Goal: Task Accomplishment & Management: Use online tool/utility

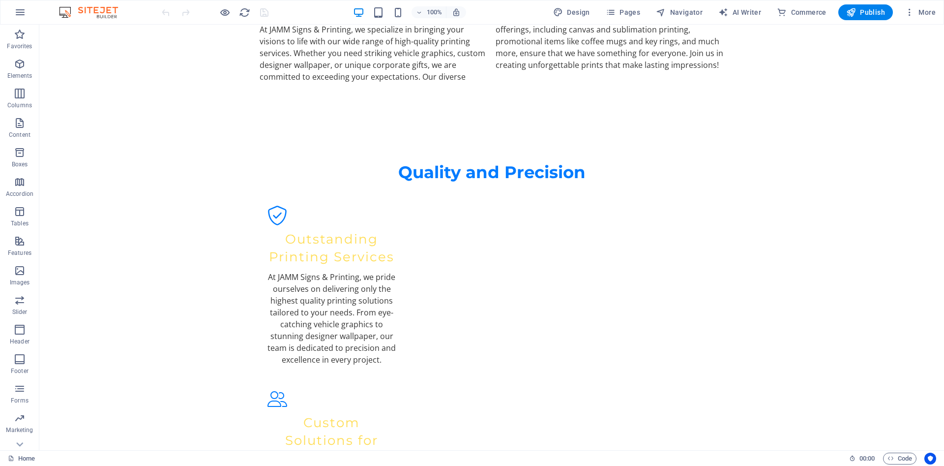
scroll to position [1282, 0]
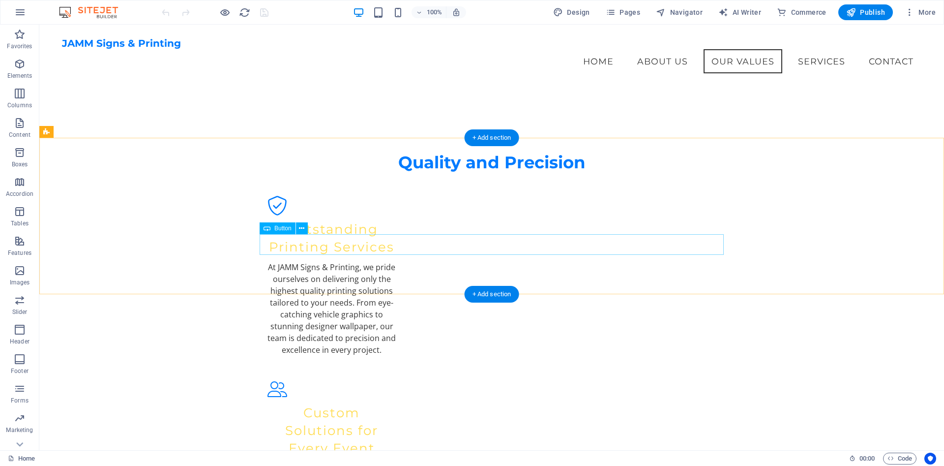
click at [304, 231] on icon at bounding box center [301, 228] width 5 height 10
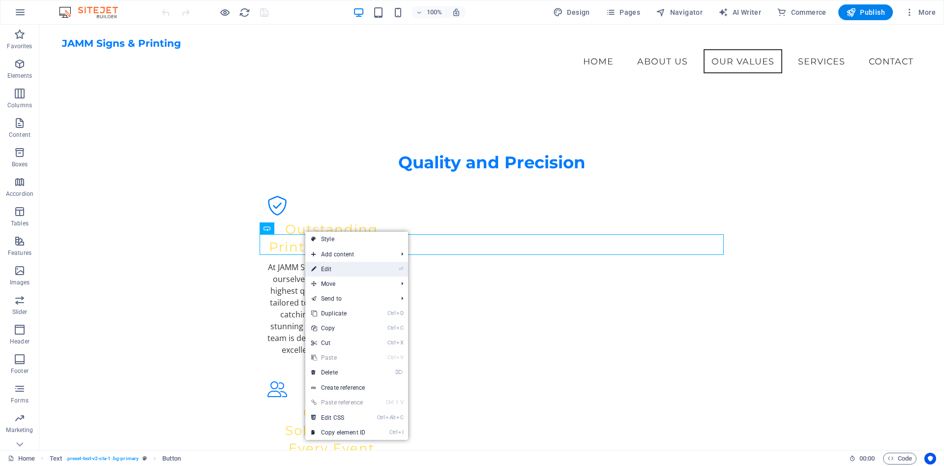
click at [325, 267] on link "⏎ Edit" at bounding box center [338, 269] width 66 height 15
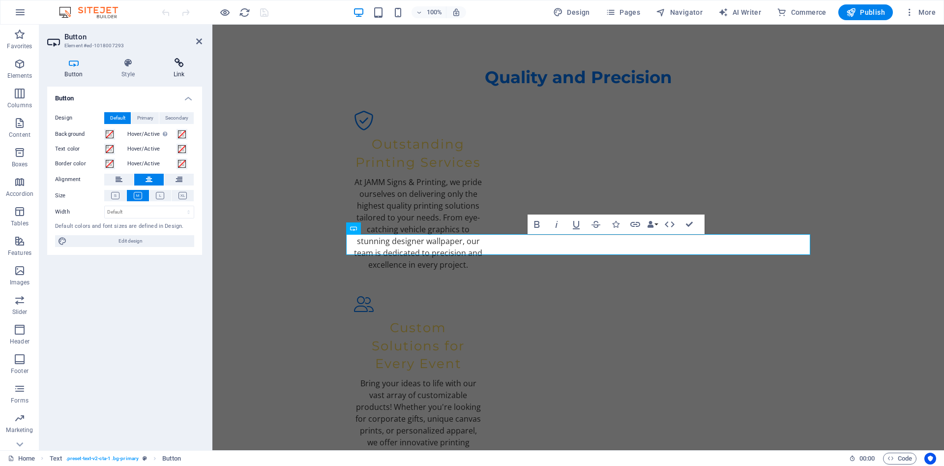
click at [186, 73] on h4 "Link" at bounding box center [179, 68] width 46 height 21
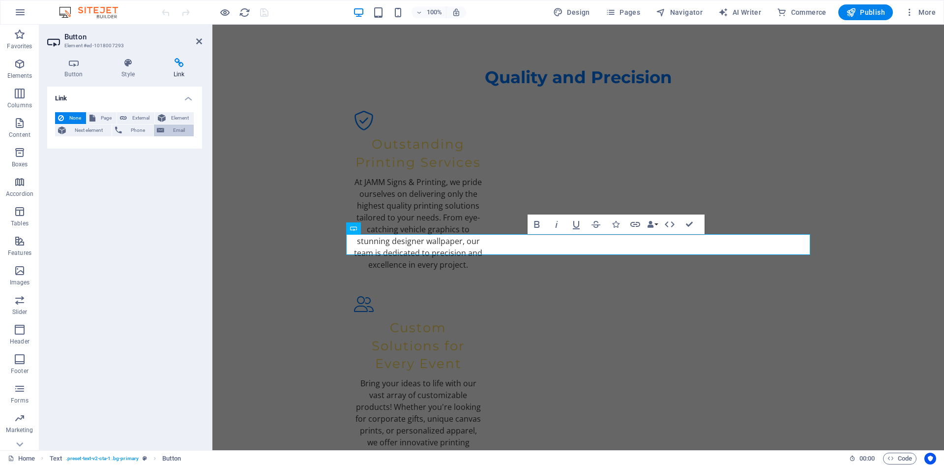
click at [168, 129] on span "Email" at bounding box center [179, 130] width 24 height 12
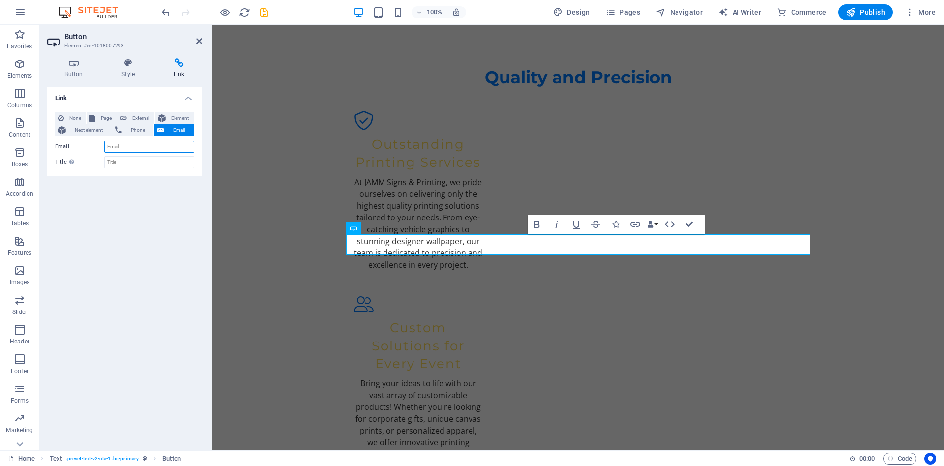
click at [157, 142] on input "Email" at bounding box center [149, 147] width 90 height 12
type input "[EMAIL_ADDRESS][DOMAIN_NAME]"
click at [179, 207] on div "Link None Page External Element Next element Phone Email Page Home Subpage Lega…" at bounding box center [124, 264] width 155 height 355
drag, startPoint x: 201, startPoint y: 42, endPoint x: 176, endPoint y: 27, distance: 29.1
click at [201, 42] on icon at bounding box center [199, 41] width 6 height 8
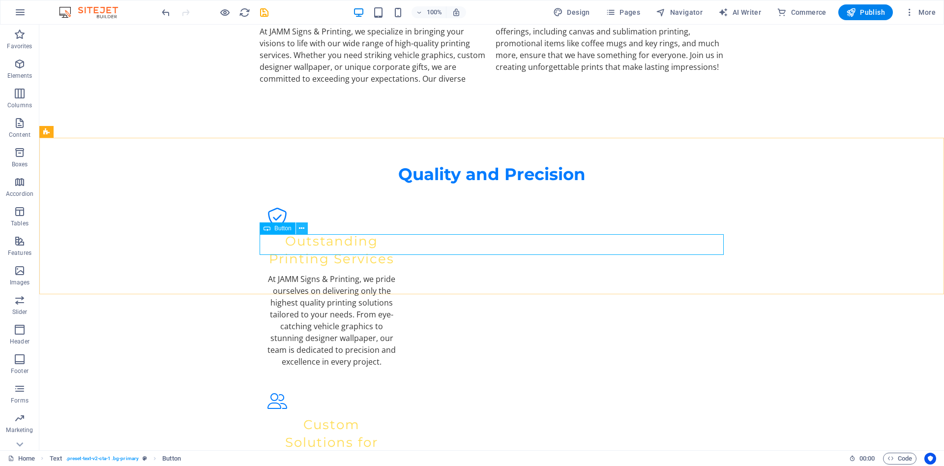
click at [305, 231] on button at bounding box center [302, 228] width 12 height 12
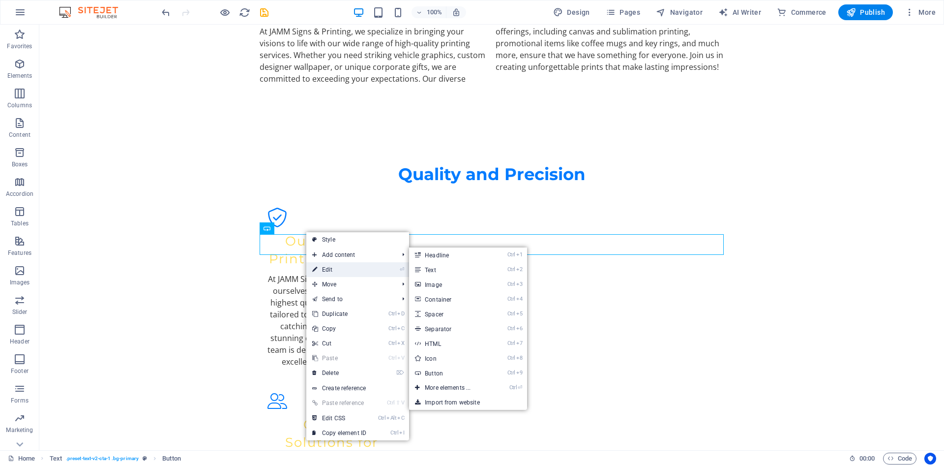
click at [322, 268] on link "⏎ Edit" at bounding box center [339, 269] width 66 height 15
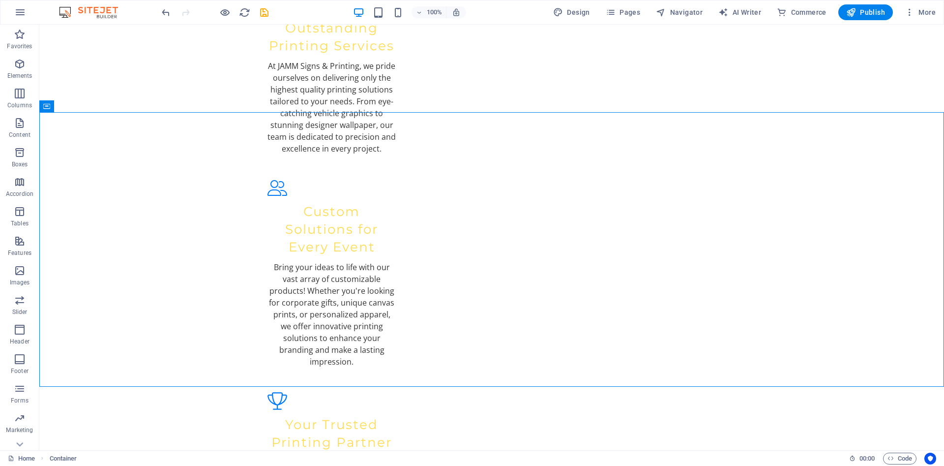
scroll to position [1529, 0]
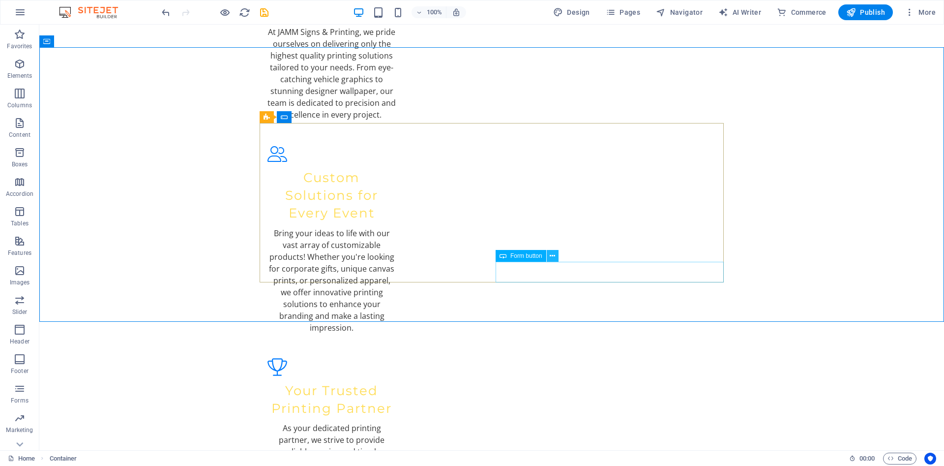
click at [555, 256] on icon at bounding box center [552, 256] width 5 height 10
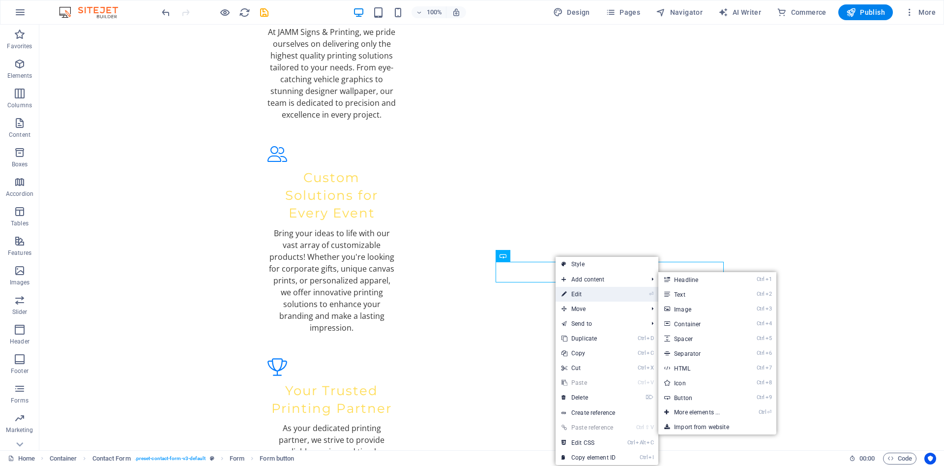
drag, startPoint x: 362, startPoint y: 271, endPoint x: 575, endPoint y: 295, distance: 213.7
click at [575, 295] on link "⏎ Edit" at bounding box center [589, 294] width 66 height 15
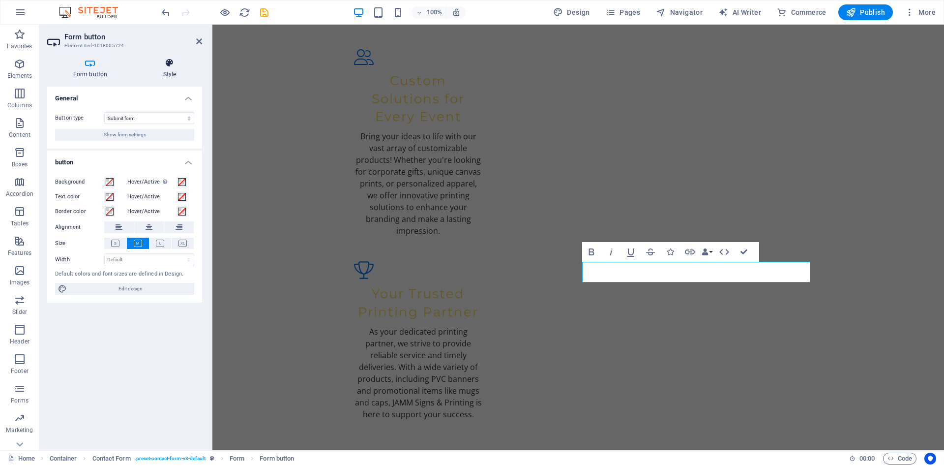
click at [171, 71] on h4 "Style" at bounding box center [169, 68] width 65 height 21
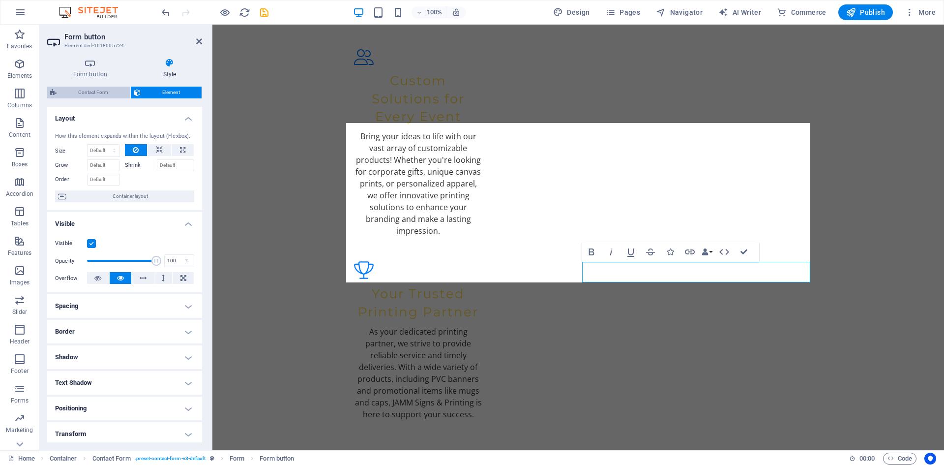
click at [106, 96] on span "Contact Form" at bounding box center [93, 93] width 68 height 12
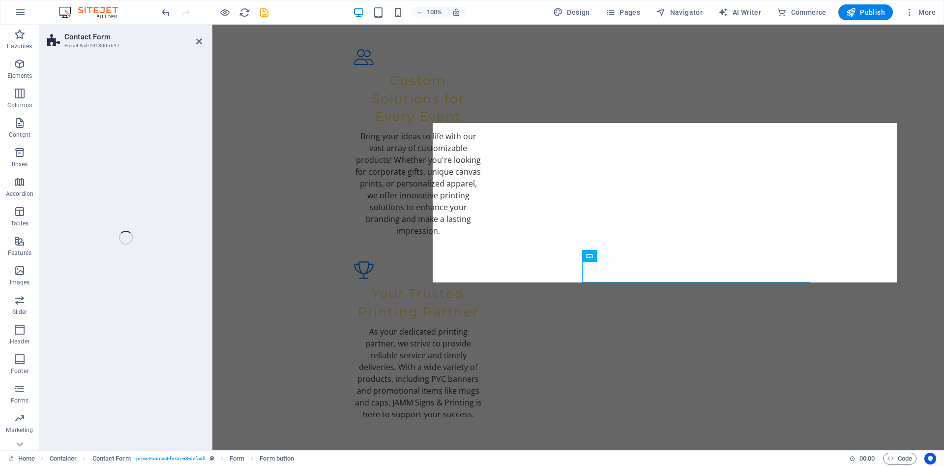
select select "rem"
select select "preset-contact-form-v3-default"
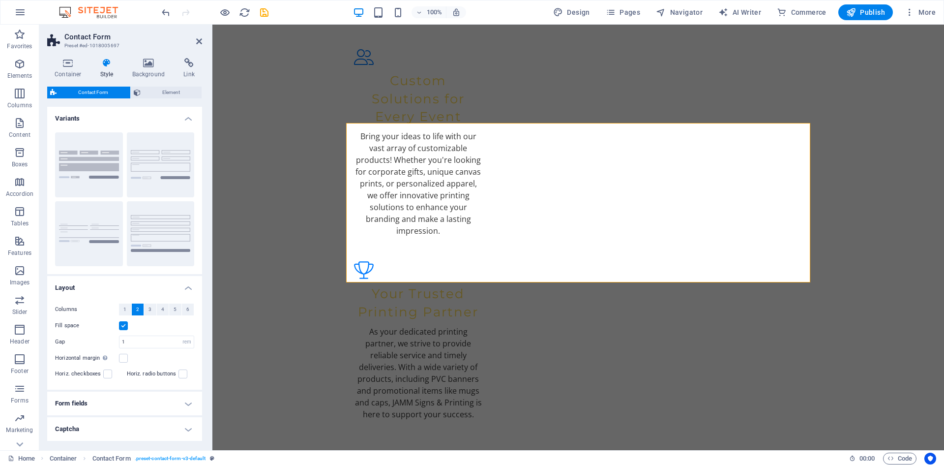
click at [192, 403] on h4 "Form fields" at bounding box center [124, 403] width 155 height 24
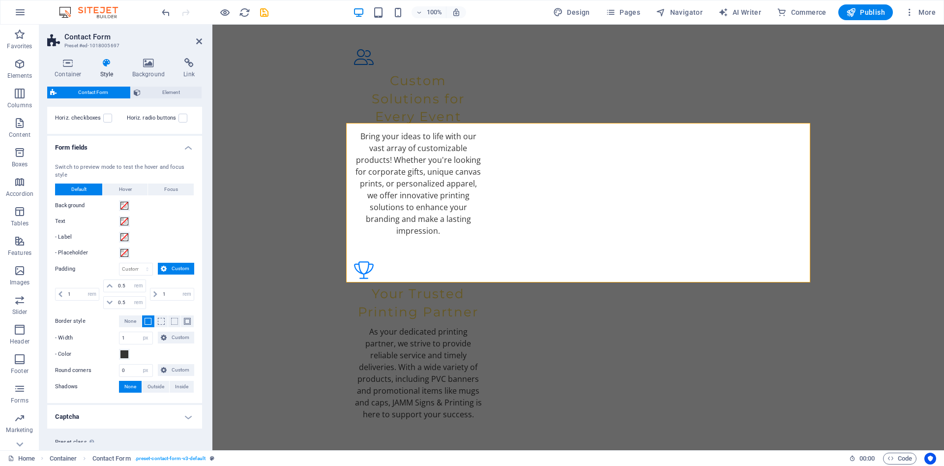
scroll to position [273, 0]
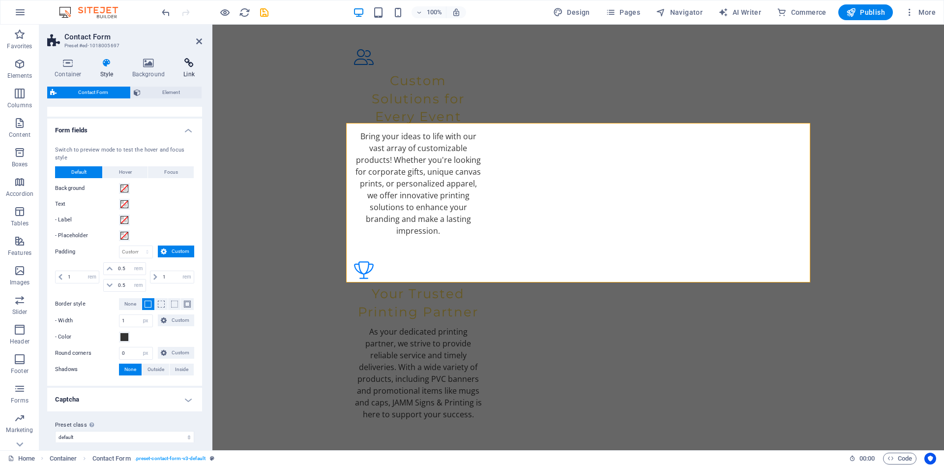
click at [191, 69] on h4 "Link" at bounding box center [189, 68] width 26 height 21
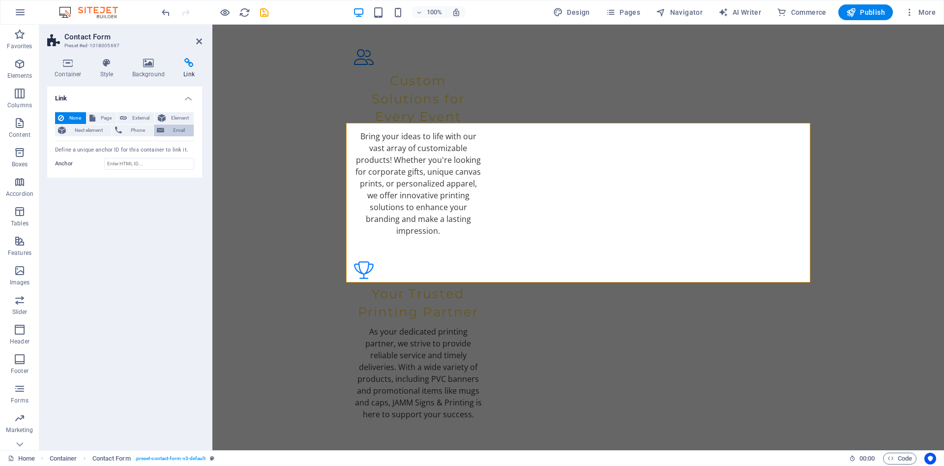
click at [170, 130] on span "Email" at bounding box center [179, 130] width 24 height 12
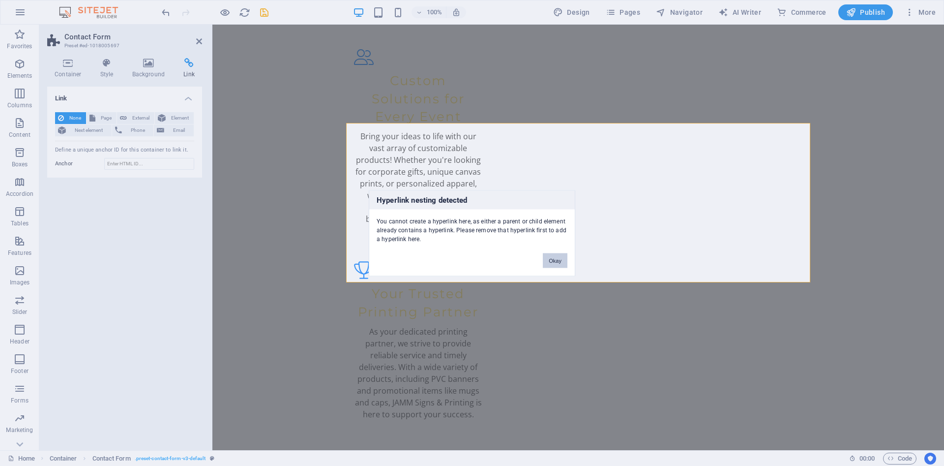
click at [557, 261] on button "Okay" at bounding box center [555, 260] width 25 height 15
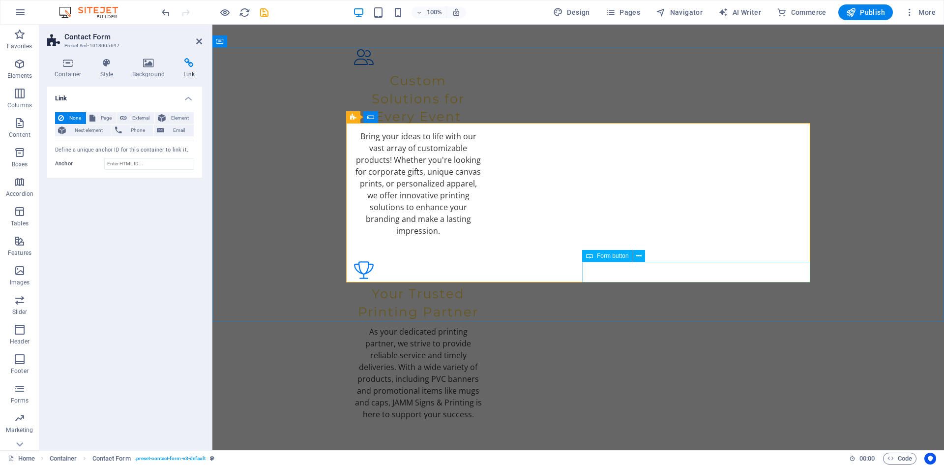
click at [639, 257] on icon at bounding box center [638, 256] width 5 height 10
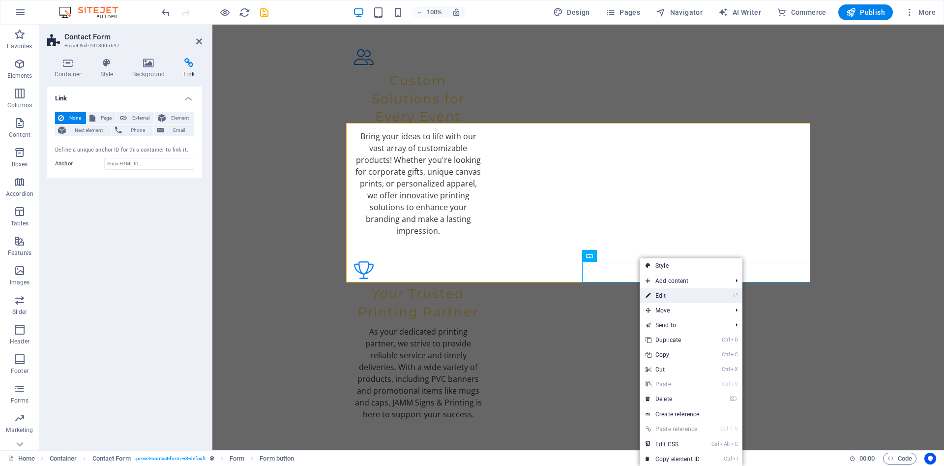
click at [657, 298] on link "⏎ Edit" at bounding box center [673, 295] width 66 height 15
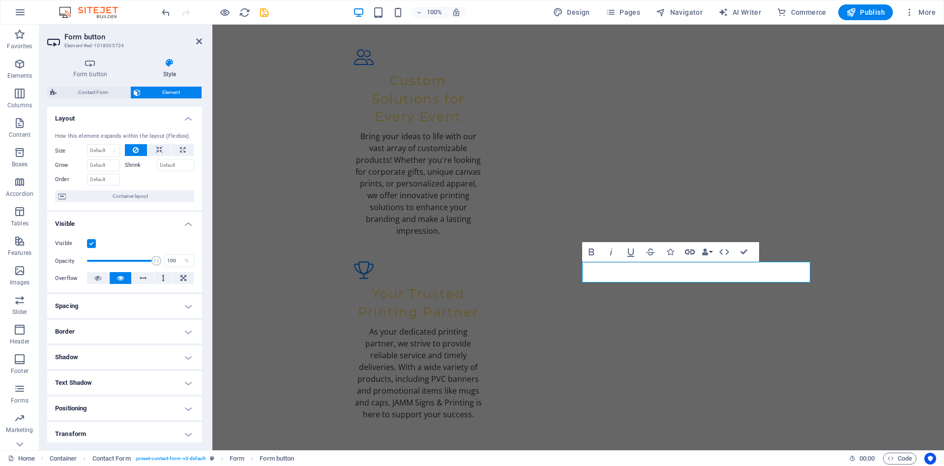
click at [692, 249] on icon "button" at bounding box center [690, 252] width 12 height 12
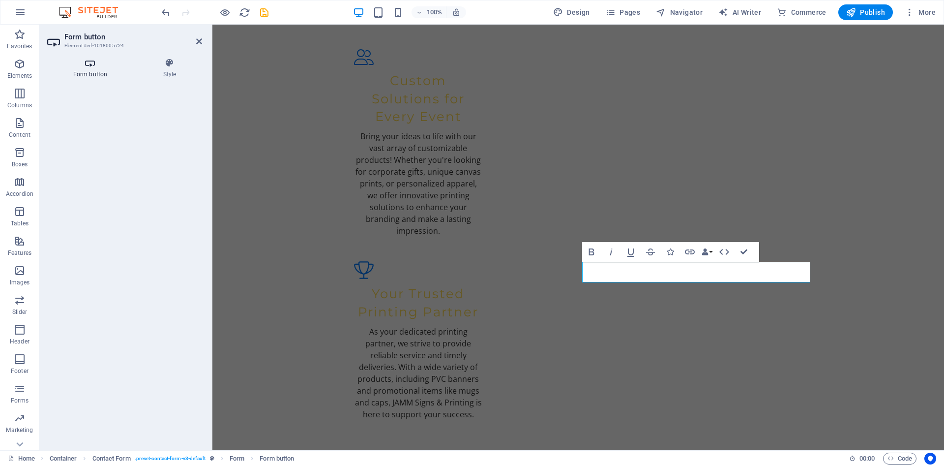
click at [101, 73] on h4 "Form button" at bounding box center [92, 68] width 90 height 21
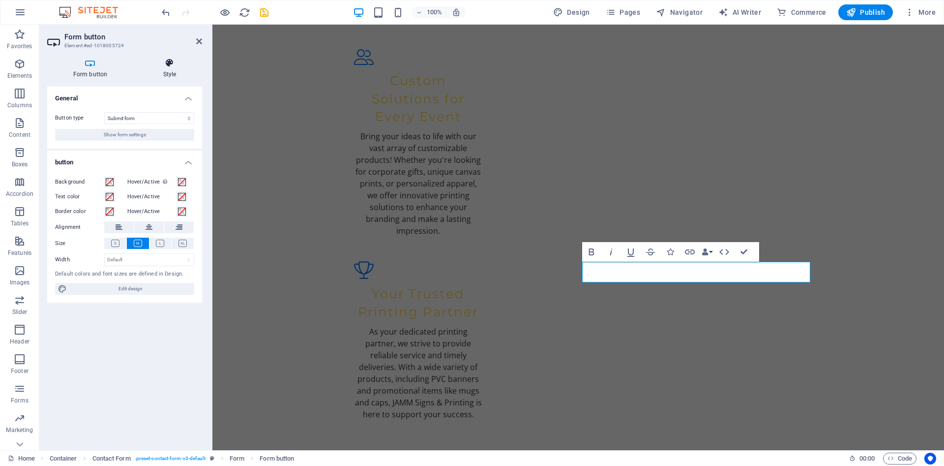
click at [162, 63] on icon at bounding box center [169, 63] width 65 height 10
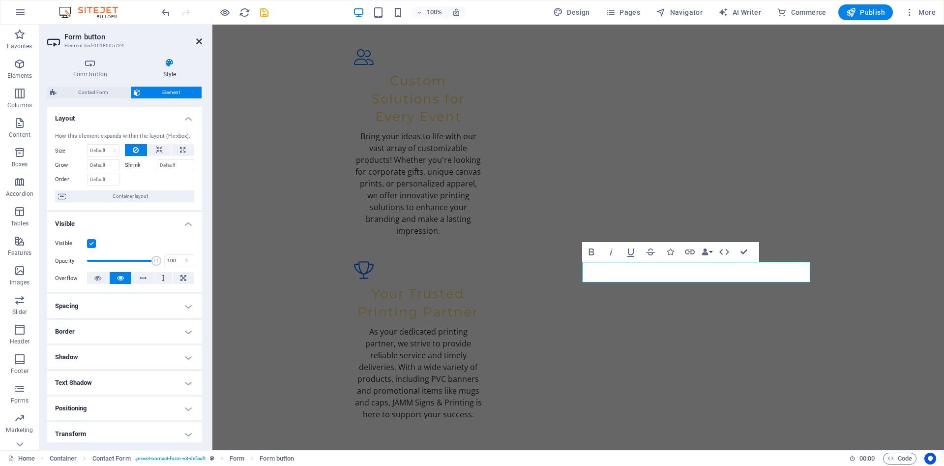
click at [199, 43] on icon at bounding box center [199, 41] width 6 height 8
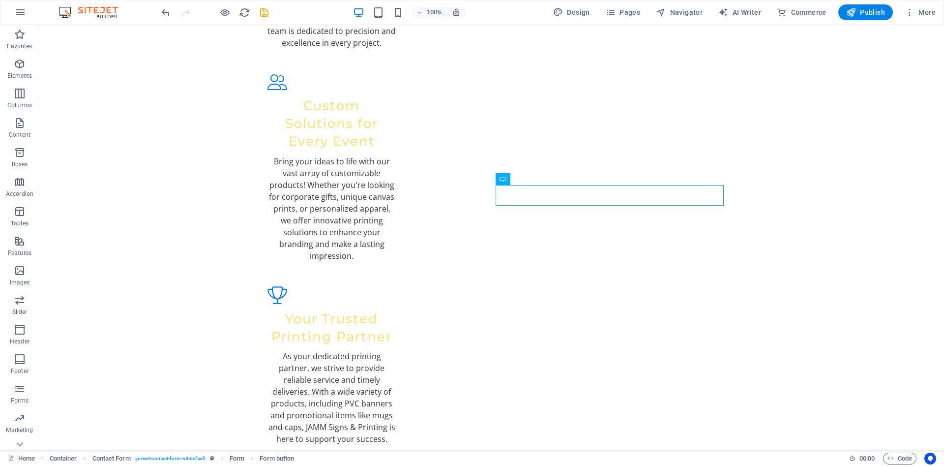
scroll to position [1615, 0]
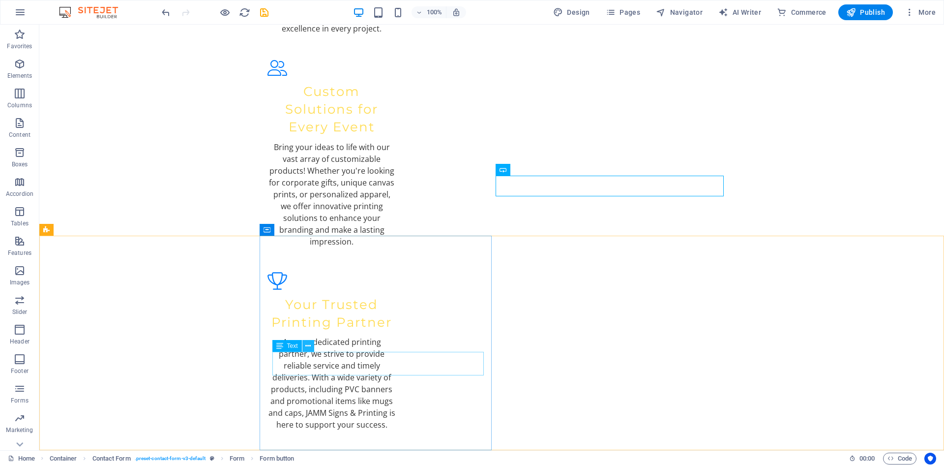
click at [308, 345] on icon at bounding box center [307, 346] width 5 height 10
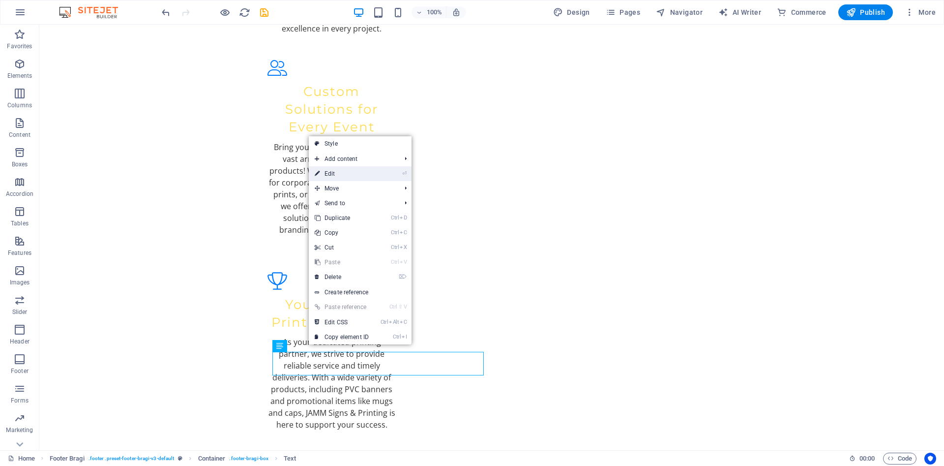
drag, startPoint x: 335, startPoint y: 171, endPoint x: 186, endPoint y: 168, distance: 149.0
click at [335, 171] on link "⏎ Edit" at bounding box center [342, 173] width 66 height 15
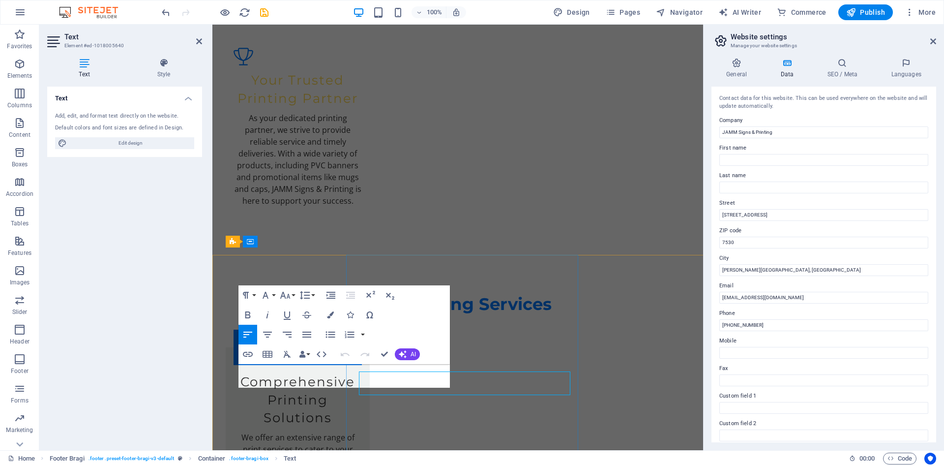
scroll to position [1595, 0]
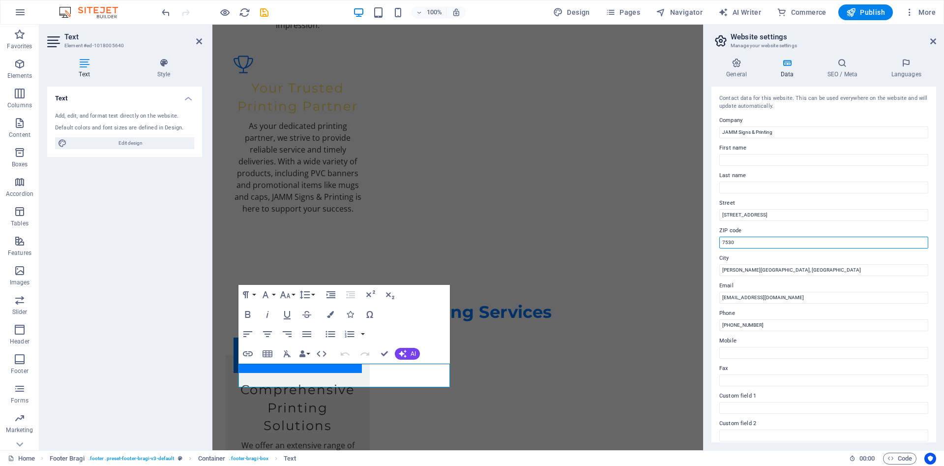
drag, startPoint x: 752, startPoint y: 242, endPoint x: 701, endPoint y: 243, distance: 51.1
click at [719, 243] on input "7530" at bounding box center [823, 242] width 209 height 12
click at [803, 268] on input "[PERSON_NAME][GEOGRAPHIC_DATA], [GEOGRAPHIC_DATA]" at bounding box center [823, 270] width 209 height 12
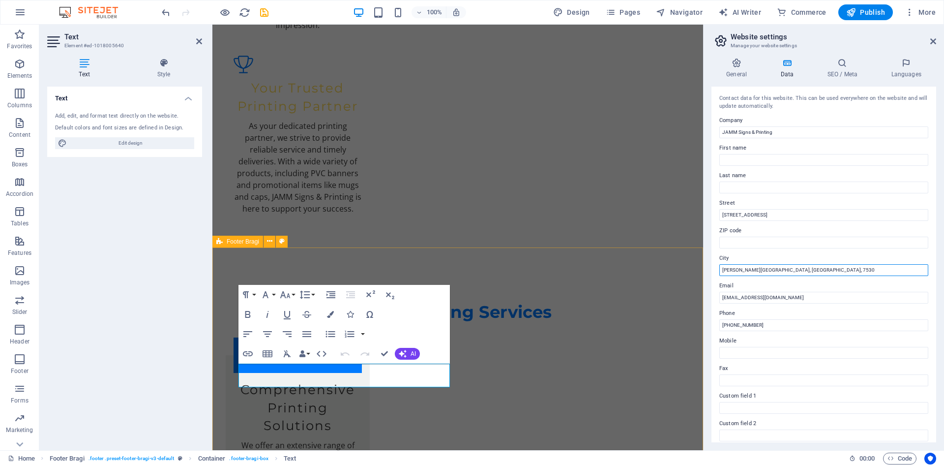
type input "[PERSON_NAME][GEOGRAPHIC_DATA], [GEOGRAPHIC_DATA], 7530"
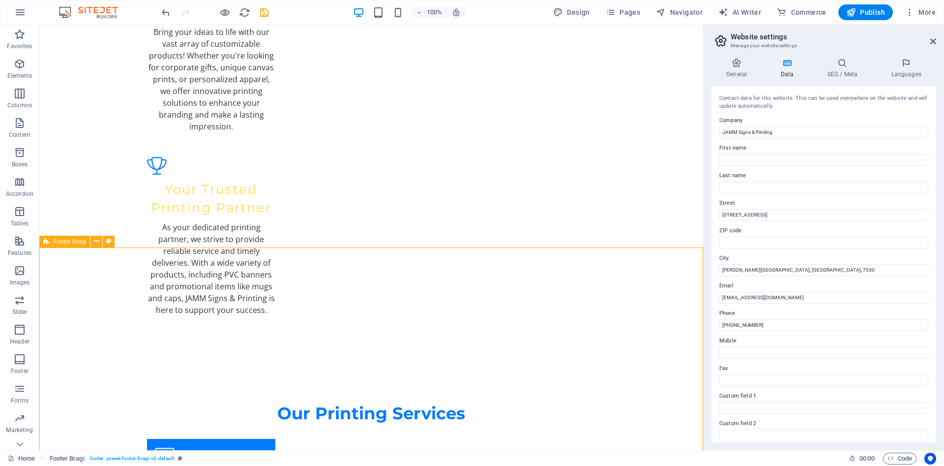
scroll to position [1603, 0]
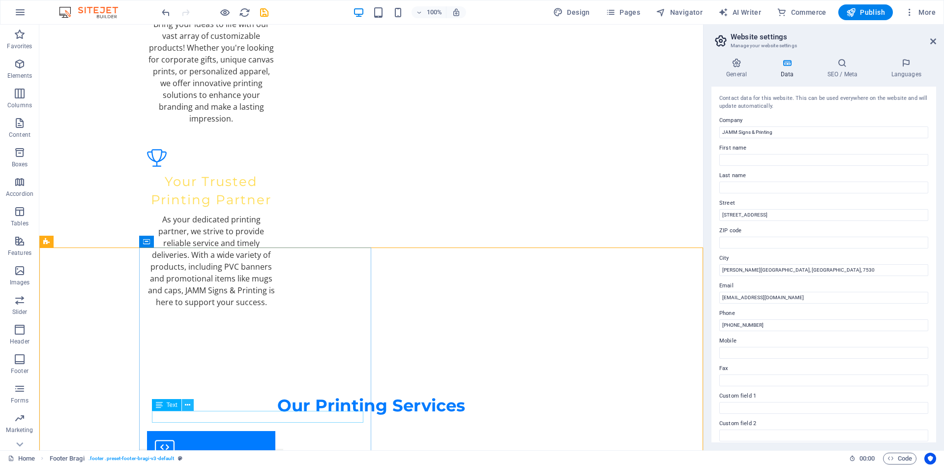
click at [186, 404] on icon at bounding box center [187, 405] width 5 height 10
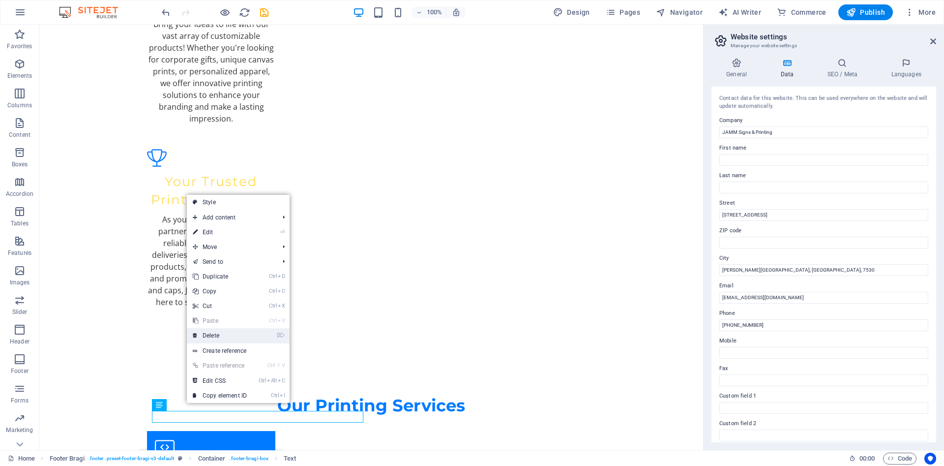
click at [214, 335] on link "⌦ Delete" at bounding box center [220, 335] width 66 height 15
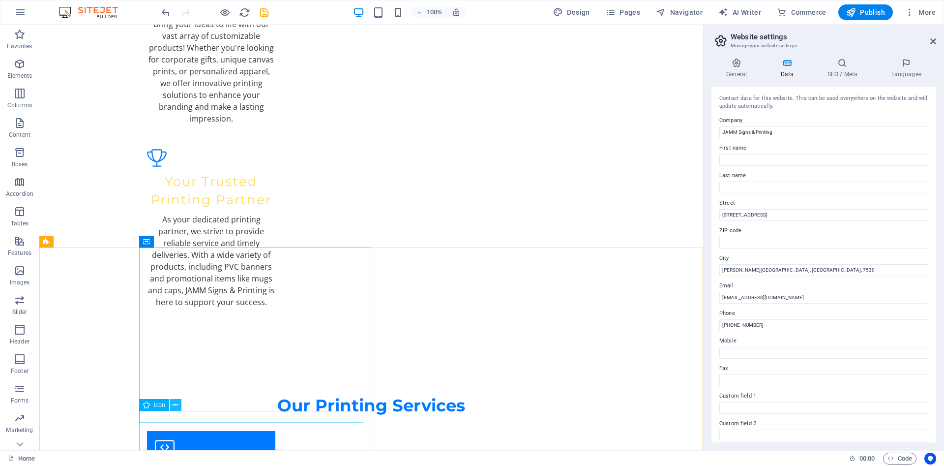
click at [174, 404] on icon at bounding box center [175, 405] width 5 height 10
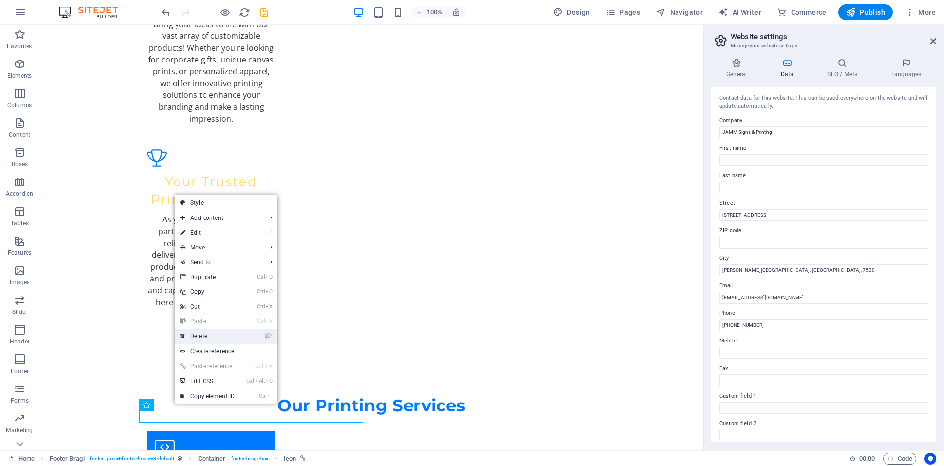
click at [199, 335] on link "⌦ Delete" at bounding box center [208, 335] width 66 height 15
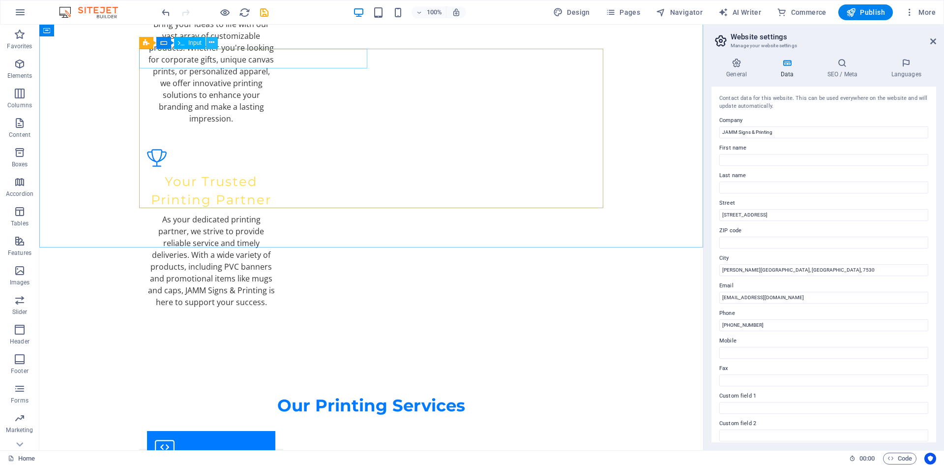
click at [214, 45] on icon at bounding box center [211, 42] width 5 height 10
click at [181, 183] on button at bounding box center [186, 182] width 12 height 12
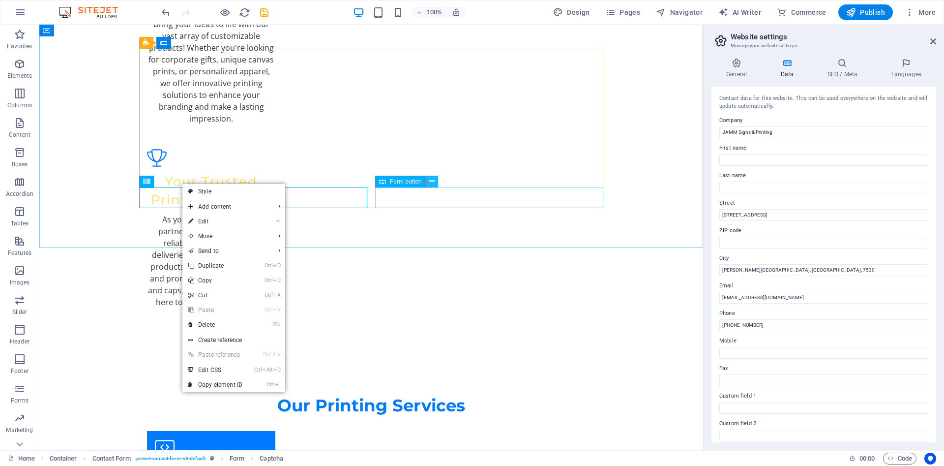
click at [432, 180] on icon at bounding box center [431, 181] width 5 height 10
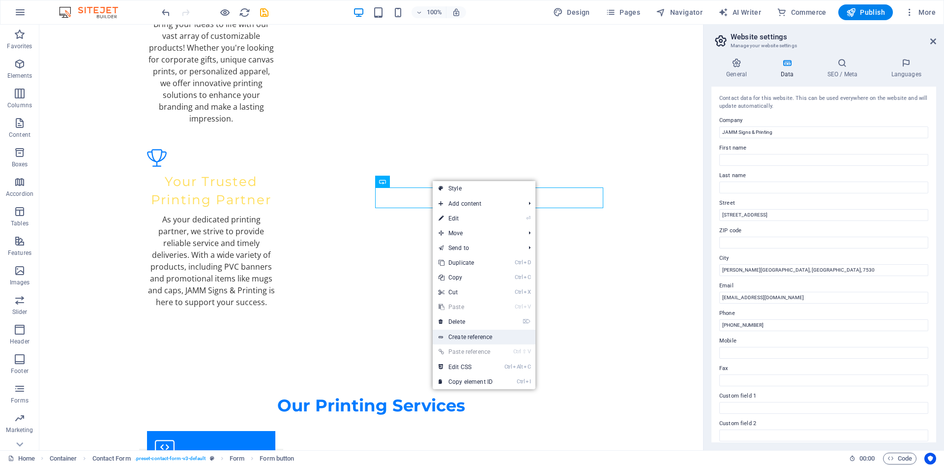
click at [476, 335] on link "Create reference" at bounding box center [484, 336] width 103 height 15
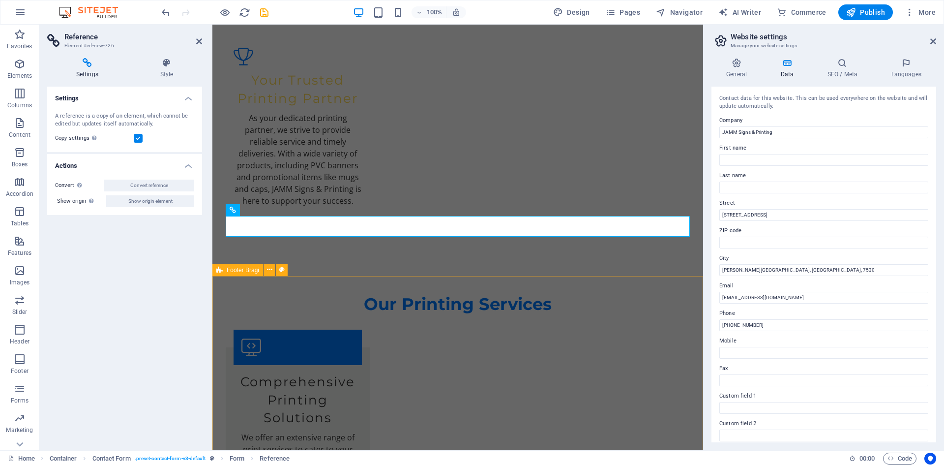
scroll to position [1595, 0]
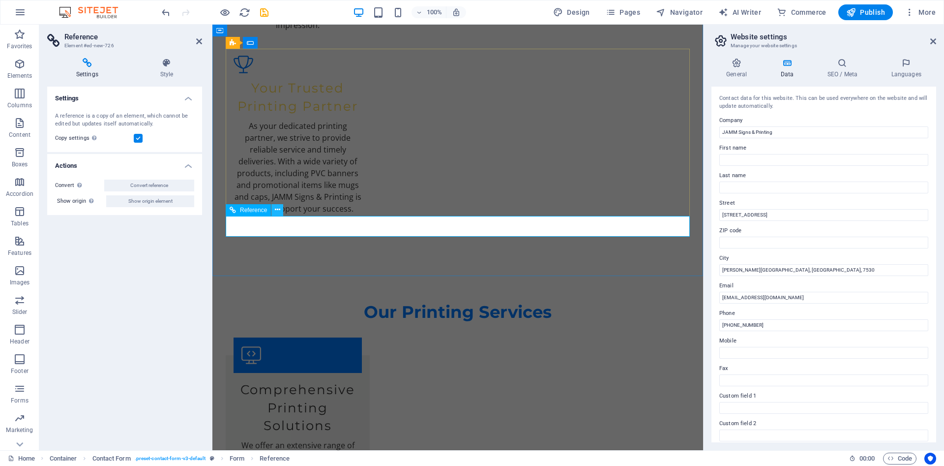
click at [279, 212] on icon at bounding box center [277, 210] width 5 height 10
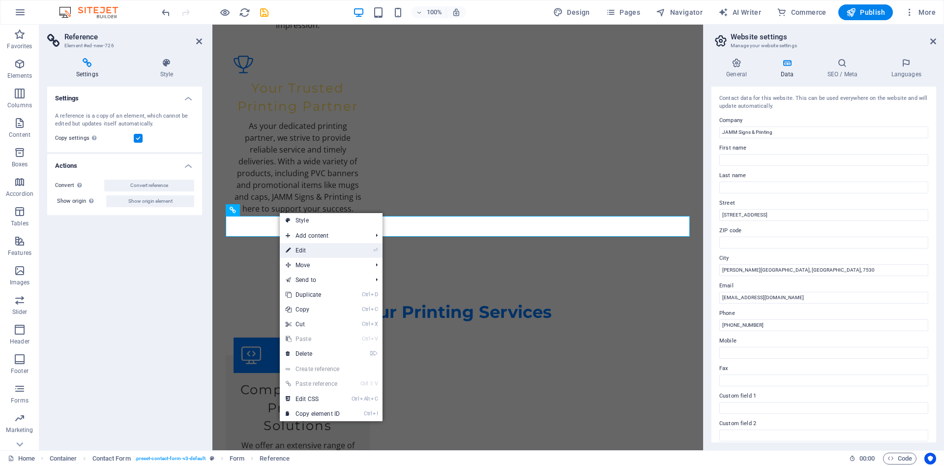
click at [297, 251] on link "⏎ Edit" at bounding box center [313, 250] width 66 height 15
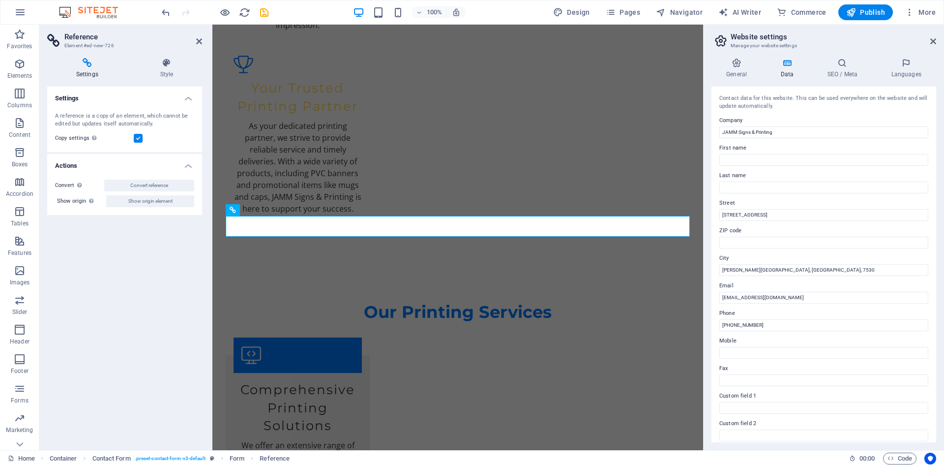
click at [91, 68] on h4 "Settings" at bounding box center [89, 68] width 84 height 21
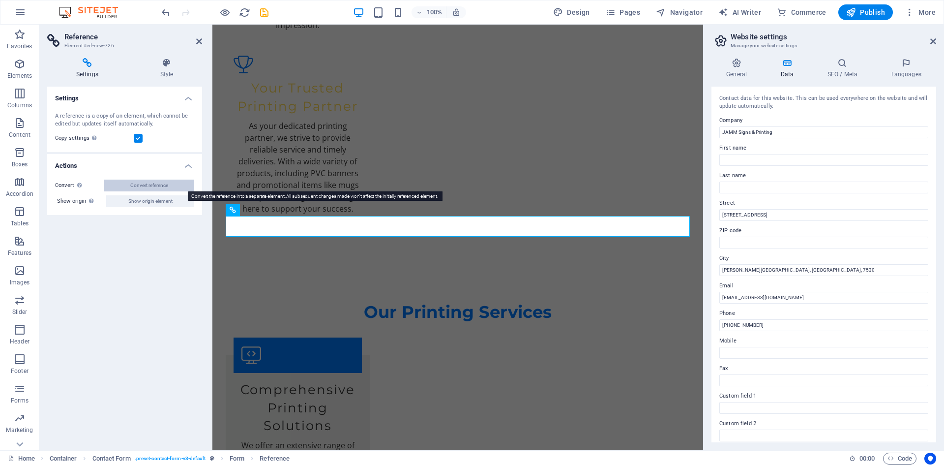
click at [121, 181] on button "Convert reference" at bounding box center [149, 185] width 90 height 12
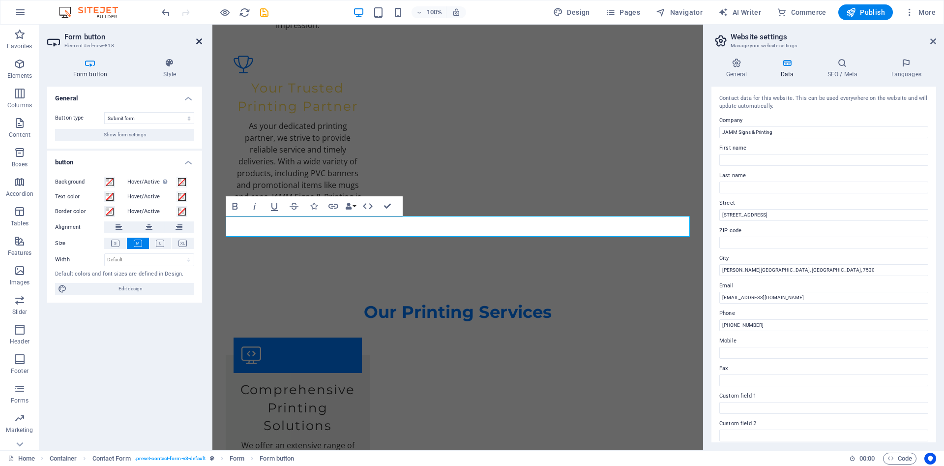
click at [200, 42] on icon at bounding box center [199, 41] width 6 height 8
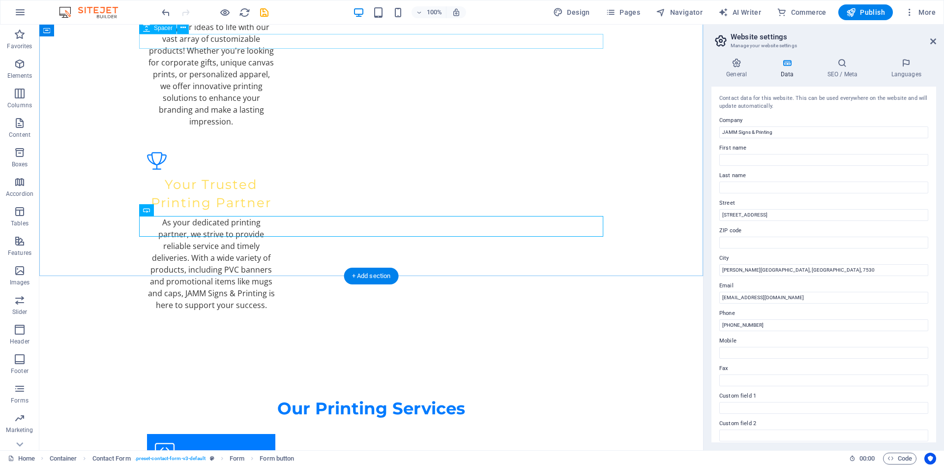
scroll to position [1603, 0]
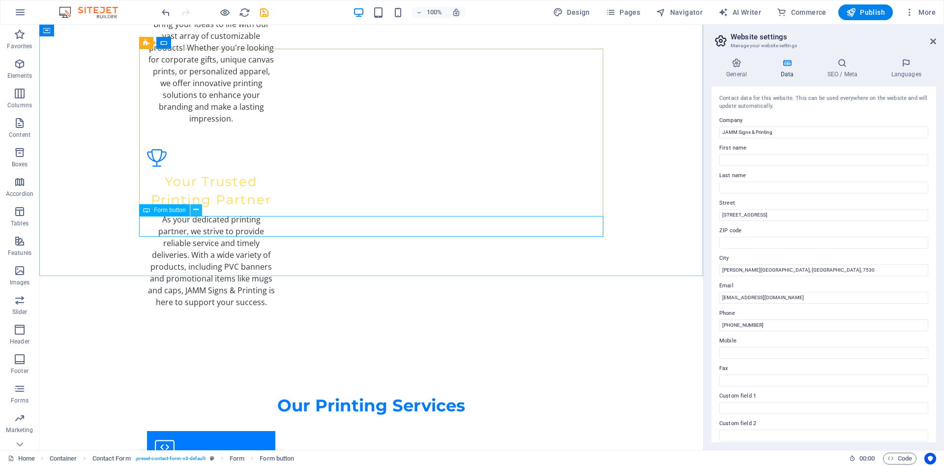
click at [197, 209] on icon at bounding box center [195, 210] width 5 height 10
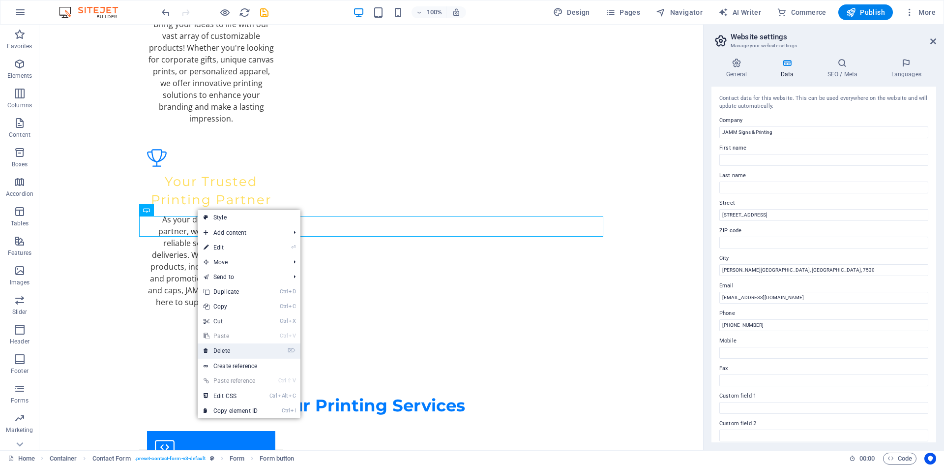
click at [227, 349] on link "⌦ Delete" at bounding box center [231, 350] width 66 height 15
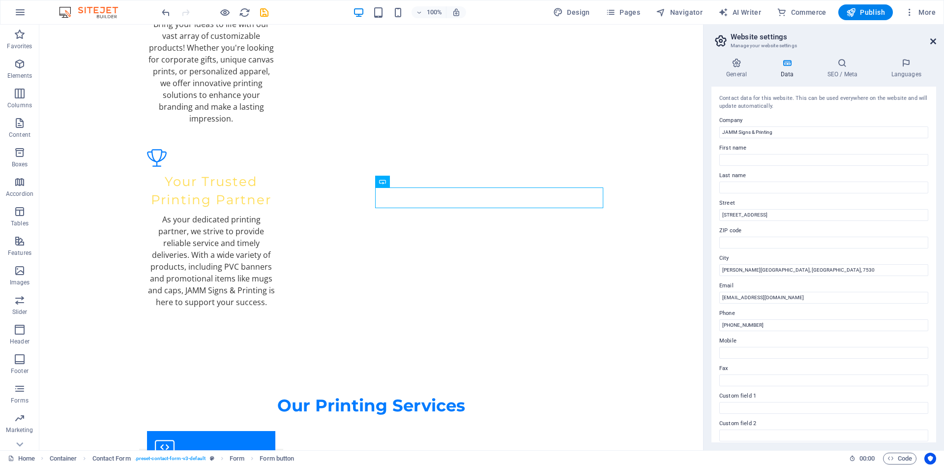
click at [934, 45] on icon at bounding box center [933, 41] width 6 height 8
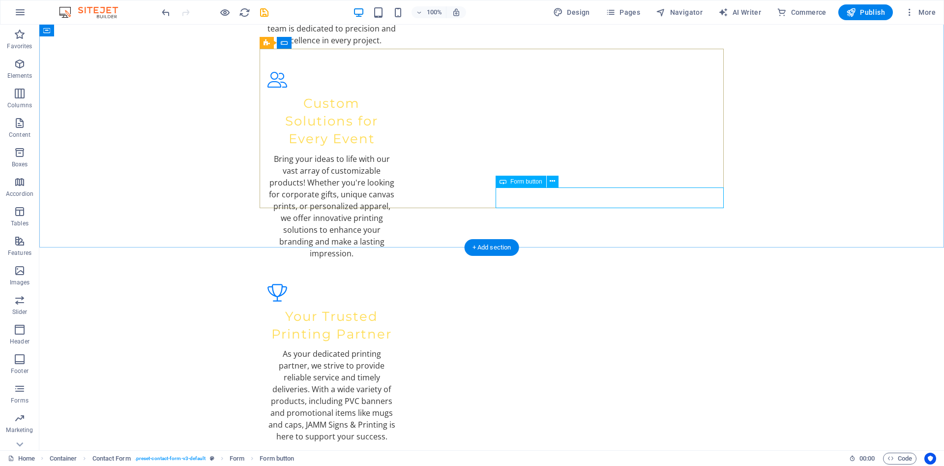
click at [556, 179] on button at bounding box center [553, 182] width 12 height 12
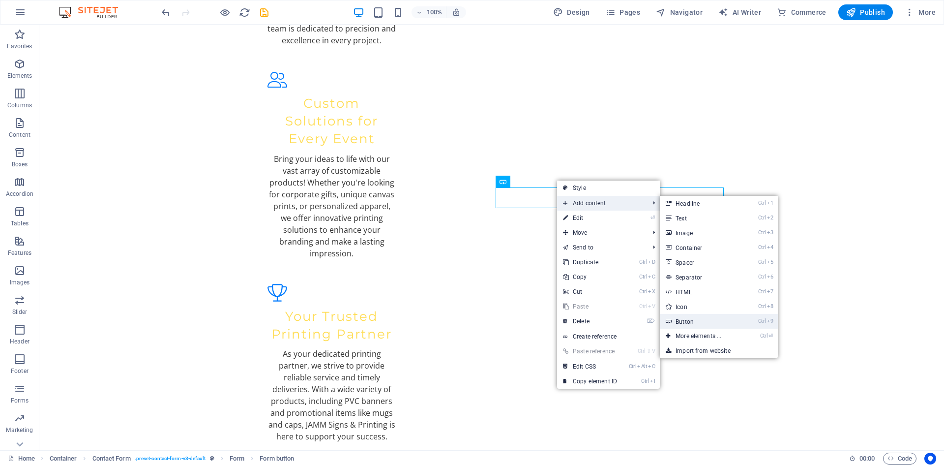
click at [688, 320] on link "Ctrl 9 Button" at bounding box center [700, 321] width 81 height 15
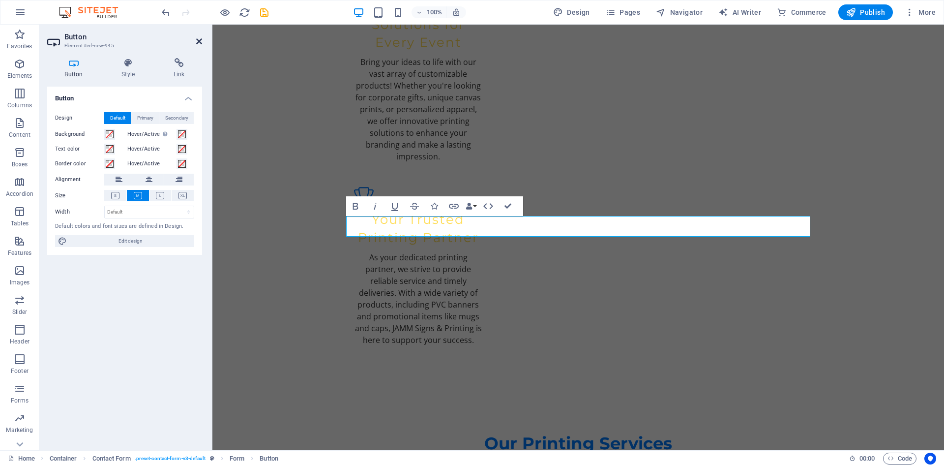
click at [201, 44] on icon at bounding box center [199, 41] width 6 height 8
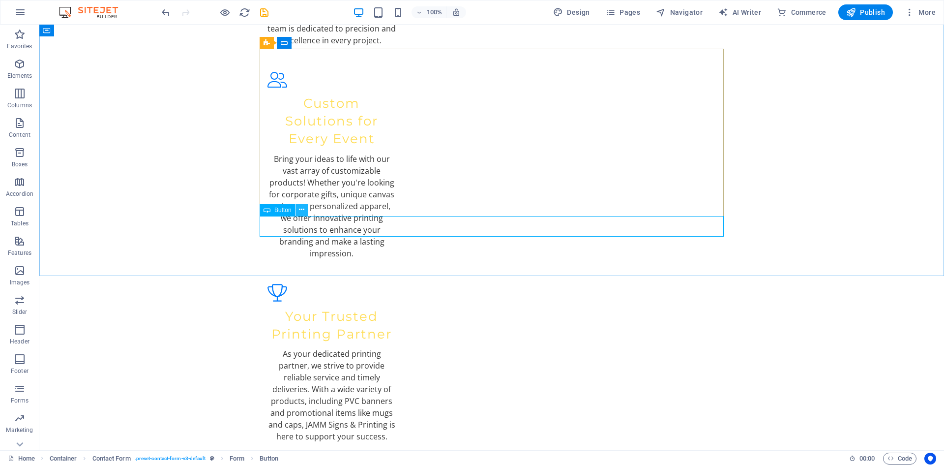
click at [299, 209] on icon at bounding box center [301, 210] width 5 height 10
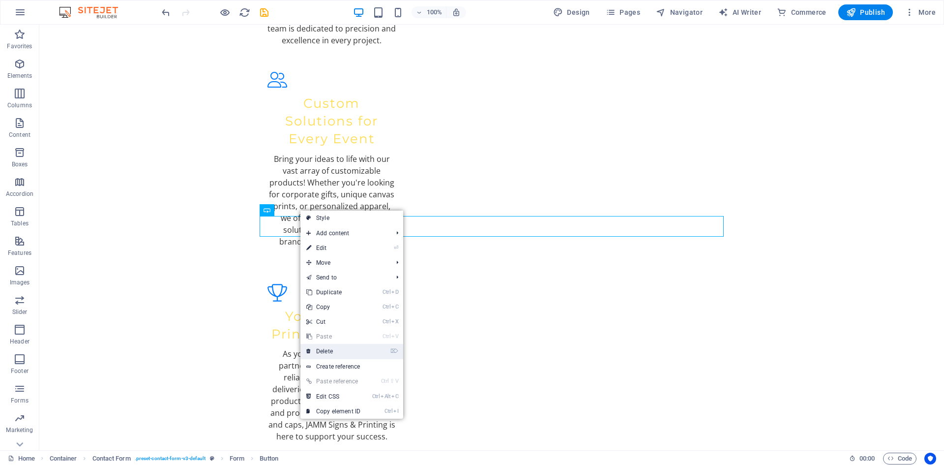
click at [324, 351] on link "⌦ Delete" at bounding box center [333, 351] width 66 height 15
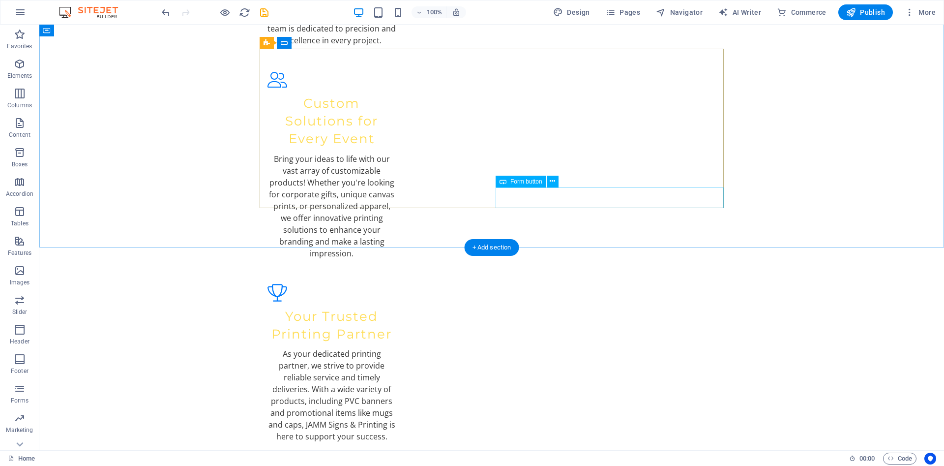
click at [553, 180] on icon at bounding box center [552, 181] width 5 height 10
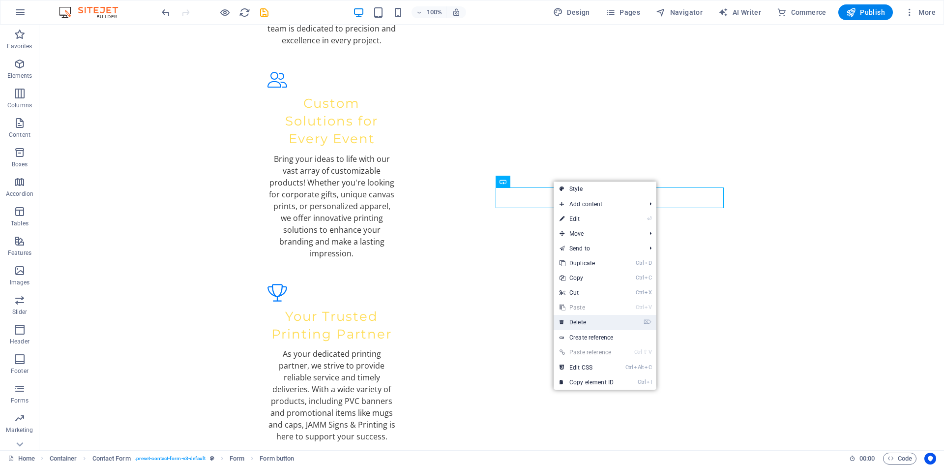
click at [574, 324] on link "⌦ Delete" at bounding box center [587, 322] width 66 height 15
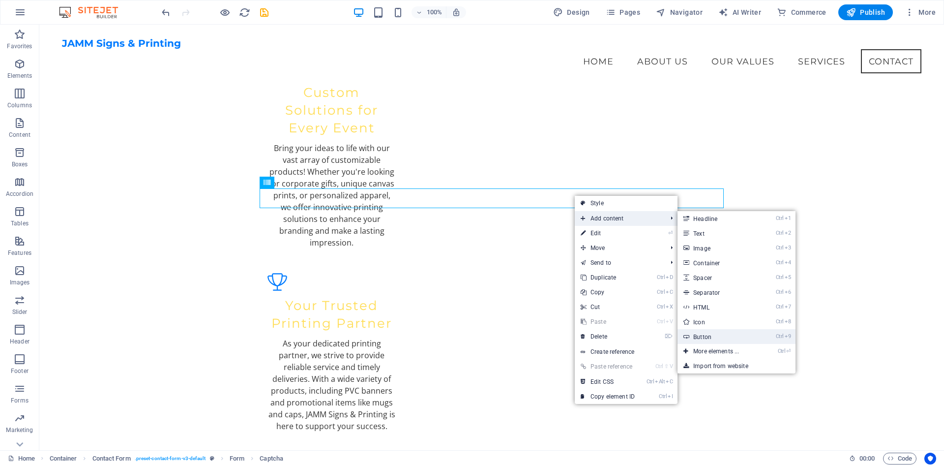
click at [702, 333] on link "Ctrl 9 Button" at bounding box center [717, 336] width 81 height 15
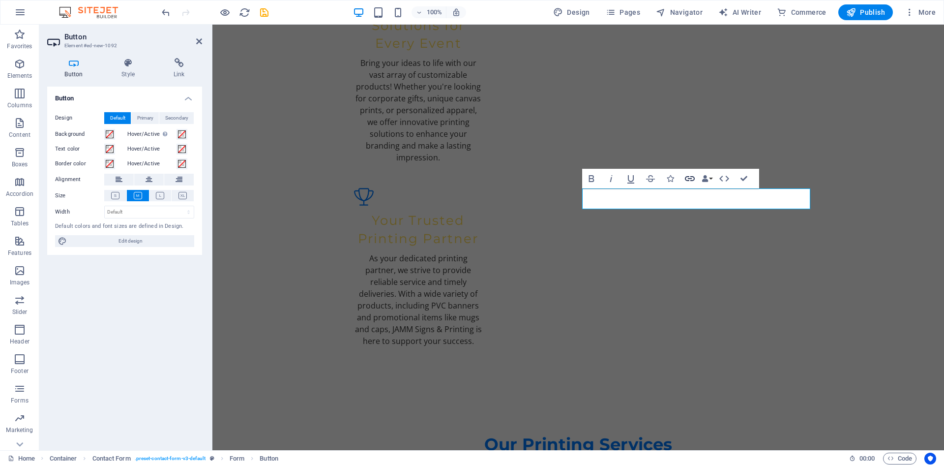
click at [691, 181] on icon "button" at bounding box center [690, 179] width 12 height 12
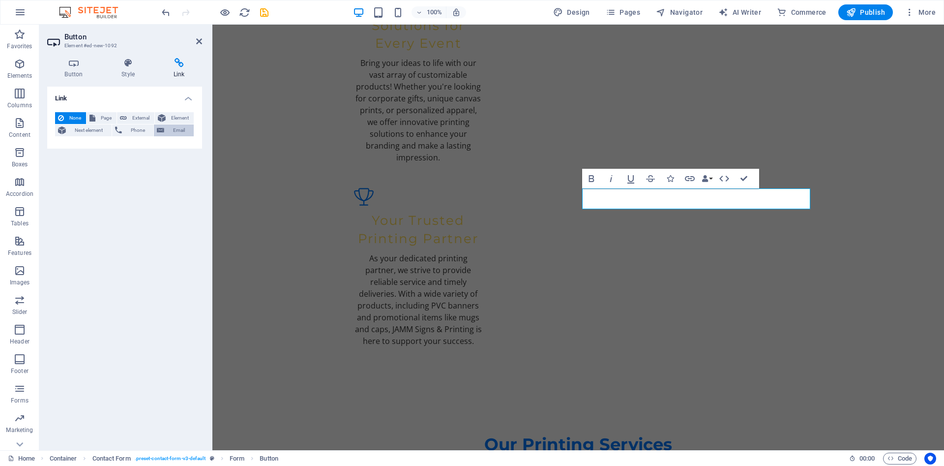
click at [170, 129] on span "Email" at bounding box center [179, 130] width 24 height 12
click at [149, 149] on input "Email" at bounding box center [149, 147] width 90 height 12
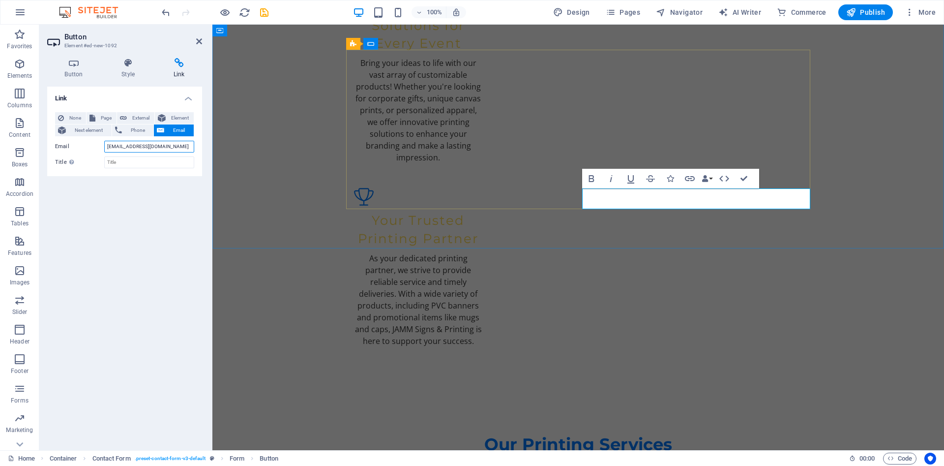
type input "[EMAIL_ADDRESS][DOMAIN_NAME]"
click at [132, 164] on input "Title Additional link description, should not be the same as the link text. The…" at bounding box center [149, 162] width 90 height 12
type input "Website querie"
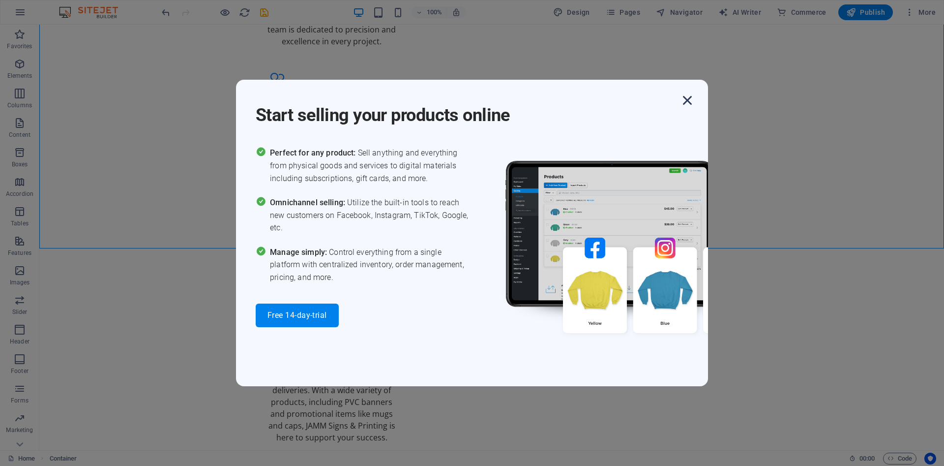
click at [687, 102] on icon "button" at bounding box center [687, 100] width 18 height 18
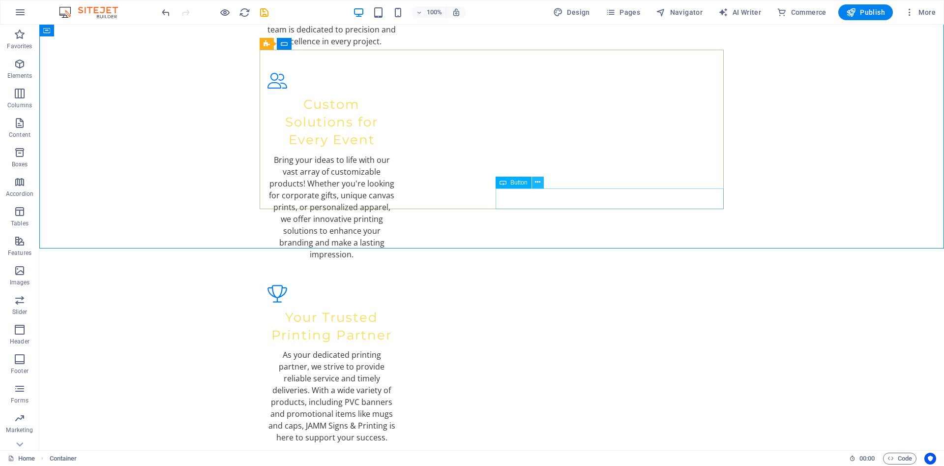
click at [541, 182] on button at bounding box center [538, 182] width 12 height 12
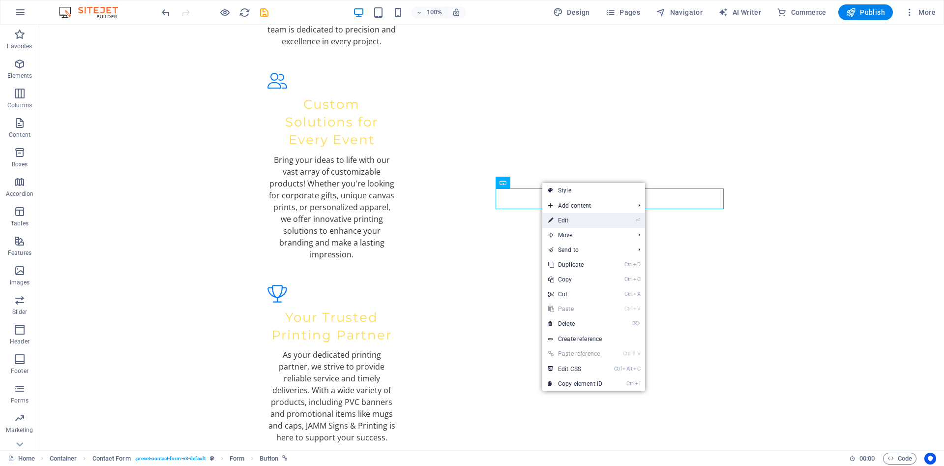
click at [573, 220] on link "⏎ Edit" at bounding box center [575, 220] width 66 height 15
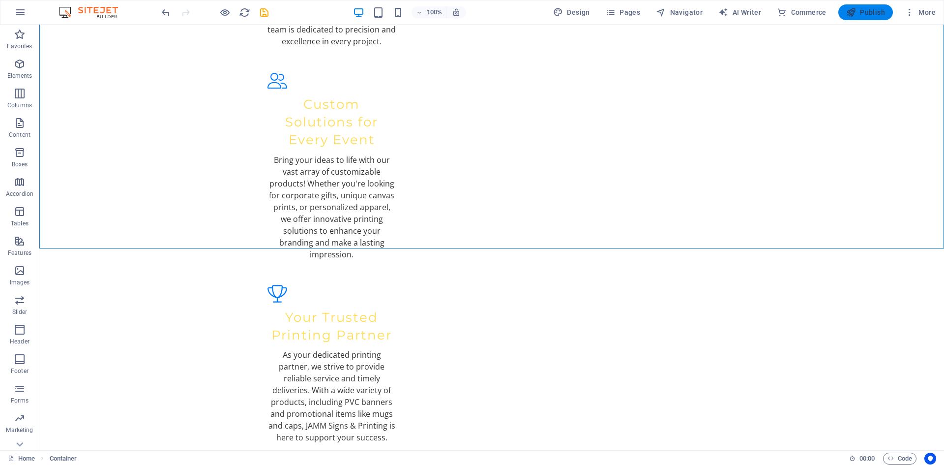
drag, startPoint x: 857, startPoint y: 16, endPoint x: 807, endPoint y: 6, distance: 50.5
click at [857, 16] on span "Publish" at bounding box center [865, 12] width 39 height 10
checkbox input "false"
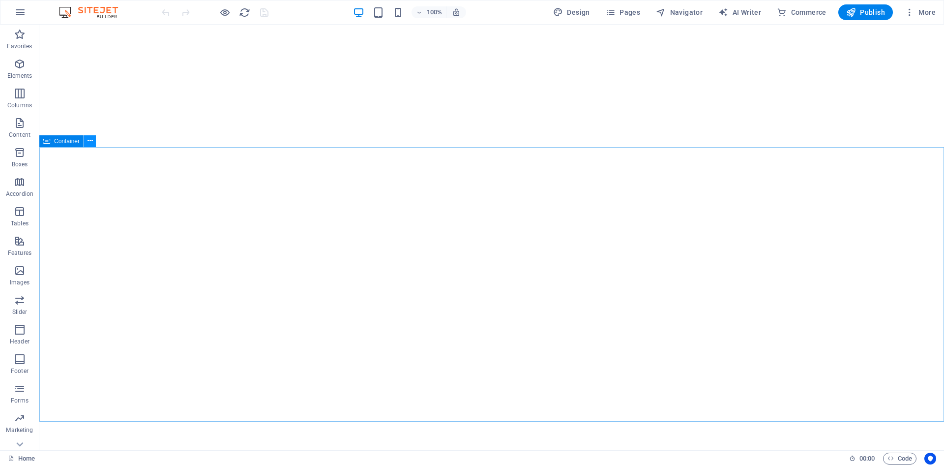
click at [90, 142] on icon at bounding box center [90, 141] width 5 height 10
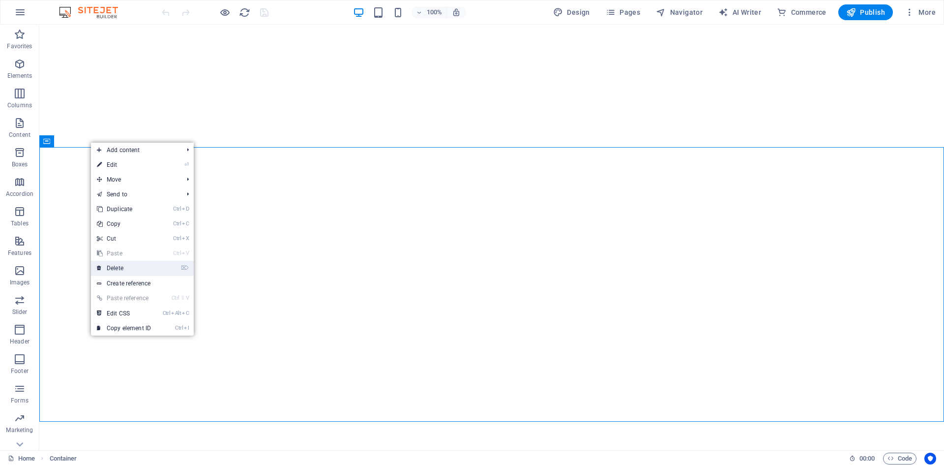
click at [117, 267] on link "⌦ Delete" at bounding box center [124, 268] width 66 height 15
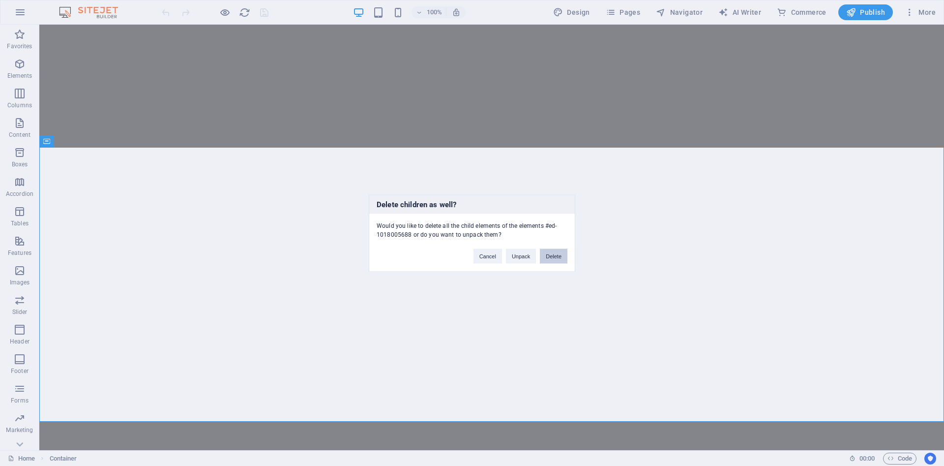
click at [544, 260] on button "Delete" at bounding box center [554, 255] width 28 height 15
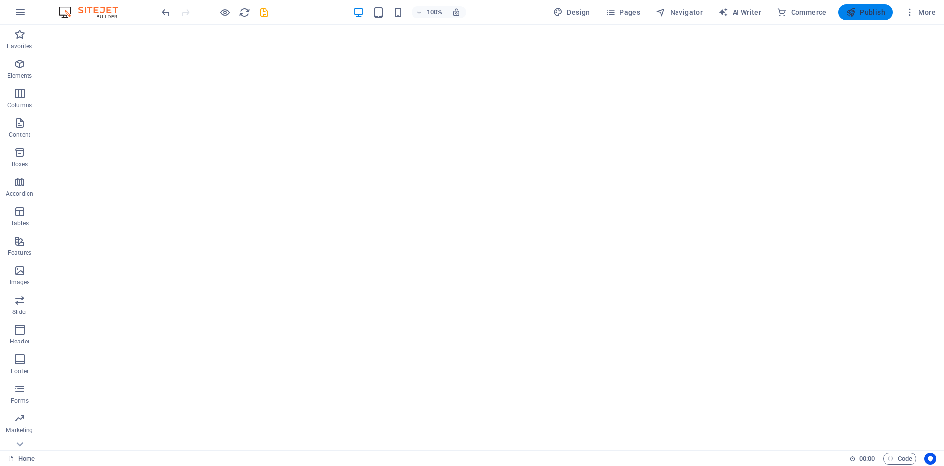
click at [865, 15] on span "Publish" at bounding box center [865, 12] width 39 height 10
